Goal: Information Seeking & Learning: Check status

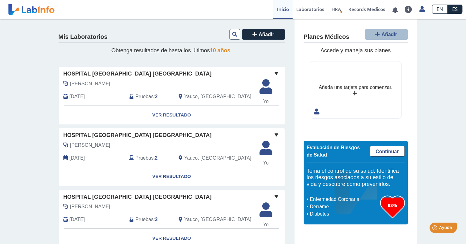
click at [139, 96] on span "Pruebas" at bounding box center [144, 96] width 18 height 7
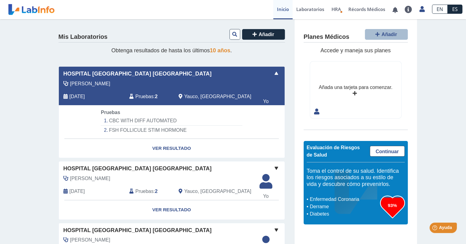
click at [144, 97] on span "Pruebas" at bounding box center [144, 96] width 18 height 7
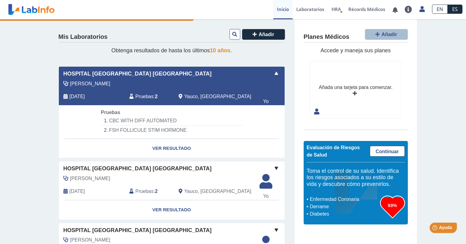
click at [144, 97] on span "Pruebas" at bounding box center [144, 96] width 18 height 7
click at [229, 38] on button at bounding box center [234, 34] width 11 height 11
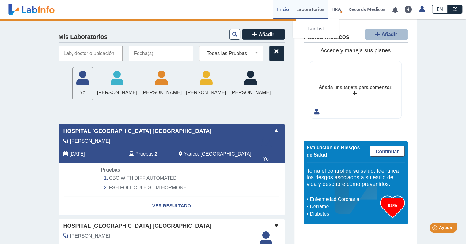
click at [314, 10] on link "Laboratorios" at bounding box center [309, 9] width 35 height 19
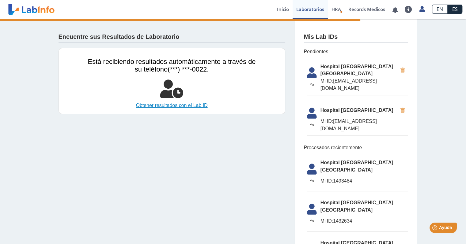
click at [194, 106] on link "Obtener resultados con el Lab ID" at bounding box center [172, 105] width 168 height 7
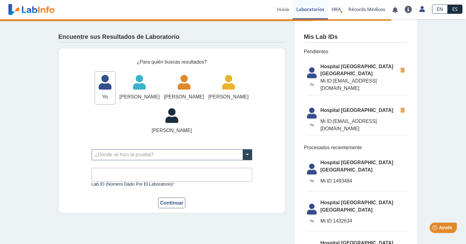
click at [115, 89] on icon at bounding box center [105, 84] width 20 height 18
drag, startPoint x: 139, startPoint y: 89, endPoint x: 143, endPoint y: 94, distance: 6.2
click at [115, 94] on div "Yo" at bounding box center [105, 88] width 20 height 26
click at [115, 94] on span "Yo" at bounding box center [105, 96] width 20 height 7
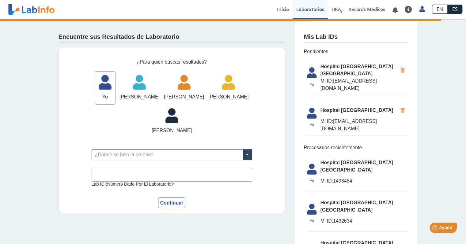
click at [115, 94] on span "Yo" at bounding box center [105, 96] width 20 height 7
click at [313, 51] on span "Pendientes" at bounding box center [356, 51] width 104 height 7
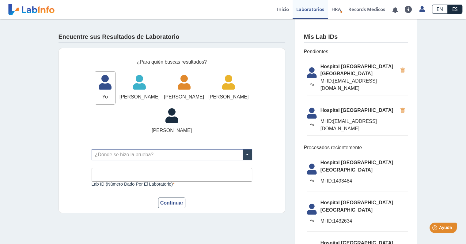
click at [311, 72] on icon at bounding box center [311, 74] width 17 height 15
click at [180, 209] on button "Continuar" at bounding box center [172, 203] width 28 height 11
drag, startPoint x: 180, startPoint y: 236, endPoint x: 246, endPoint y: 189, distance: 81.1
click at [246, 189] on form "¿Para quién buscas resultados? Yo Yo [PERSON_NAME] [PERSON_NAME] [GEOGRAPHIC_DA…" at bounding box center [172, 133] width 160 height 150
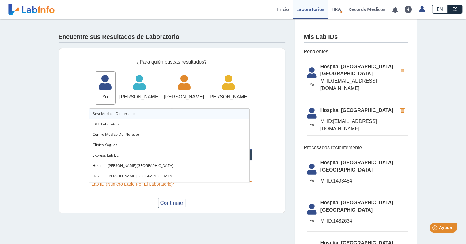
click at [246, 160] on span at bounding box center [247, 155] width 9 height 10
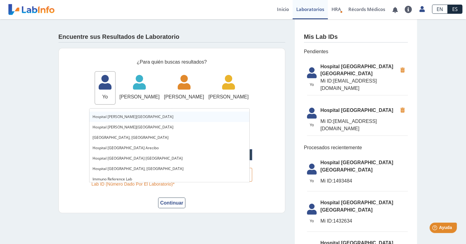
scroll to position [61, 0]
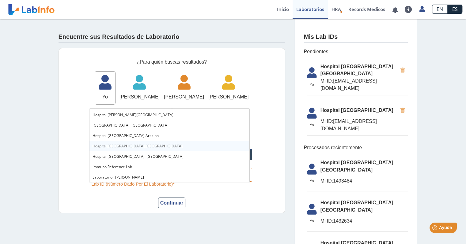
click at [135, 146] on div "Hospital [GEOGRAPHIC_DATA] [GEOGRAPHIC_DATA]" at bounding box center [169, 146] width 160 height 10
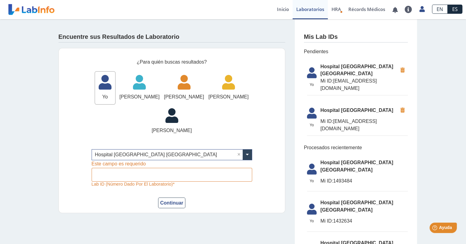
click at [243, 187] on label "Lab ID (número dado por el laboratorio)" at bounding box center [172, 184] width 160 height 5
click at [243, 182] on input "Lab ID (número dado por el laboratorio)" at bounding box center [172, 175] width 160 height 14
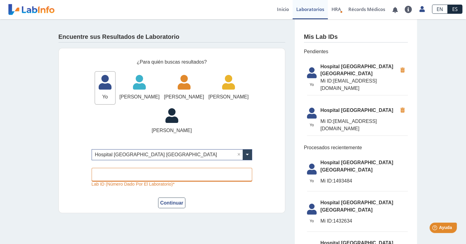
click at [167, 182] on input "Lab ID (número dado por el laboratorio)" at bounding box center [172, 175] width 160 height 14
type input "[EMAIL_ADDRESS][DOMAIN_NAME]"
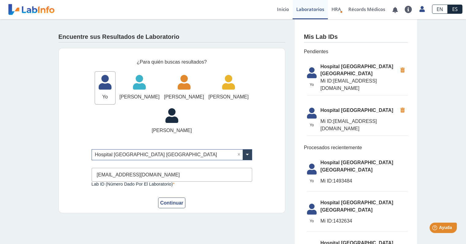
click at [185, 209] on div "Continuar" at bounding box center [172, 203] width 160 height 11
click at [168, 209] on button "Continuar" at bounding box center [172, 203] width 28 height 11
click at [170, 209] on button "Continuar" at bounding box center [172, 203] width 28 height 11
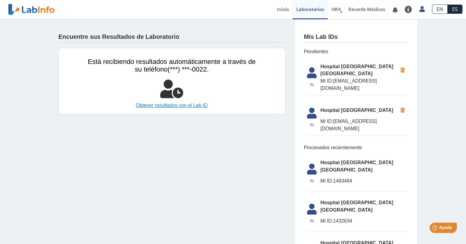
click at [177, 106] on link "Obtener resultados con el Lab ID" at bounding box center [172, 105] width 168 height 7
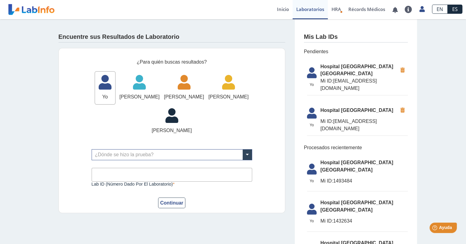
click at [115, 88] on icon at bounding box center [105, 84] width 20 height 18
click at [115, 93] on span "Yo" at bounding box center [105, 96] width 20 height 7
click at [310, 69] on icon at bounding box center [311, 74] width 17 height 15
click at [311, 70] on icon at bounding box center [311, 74] width 17 height 15
click at [314, 9] on link "Laboratorios" at bounding box center [309, 9] width 35 height 19
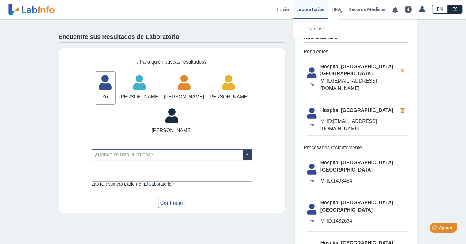
click at [314, 9] on link "Laboratorios" at bounding box center [309, 9] width 35 height 19
click at [307, 70] on icon at bounding box center [311, 74] width 17 height 15
click at [313, 75] on icon at bounding box center [311, 74] width 17 height 15
click at [314, 8] on link "Récords Médicos" at bounding box center [367, 9] width 44 height 19
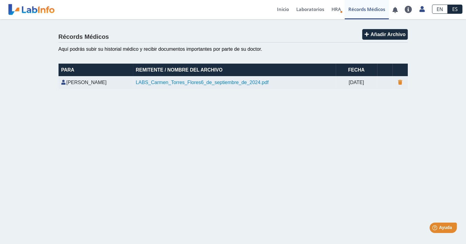
click at [227, 83] on link "LABS_Carmen_Torres_Flores6_de_septiembre_de_2024.pdf" at bounding box center [202, 82] width 133 height 5
